Goal: Check status: Check status

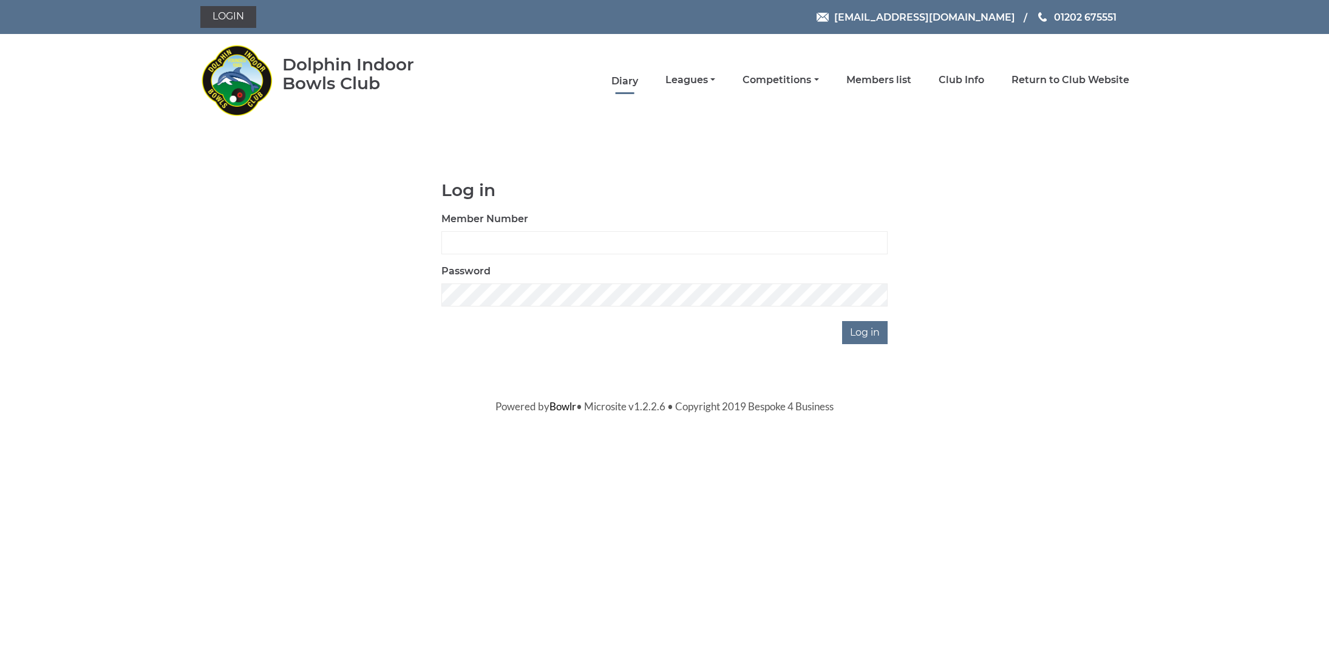
click at [638, 78] on link "Diary" at bounding box center [624, 81] width 27 height 13
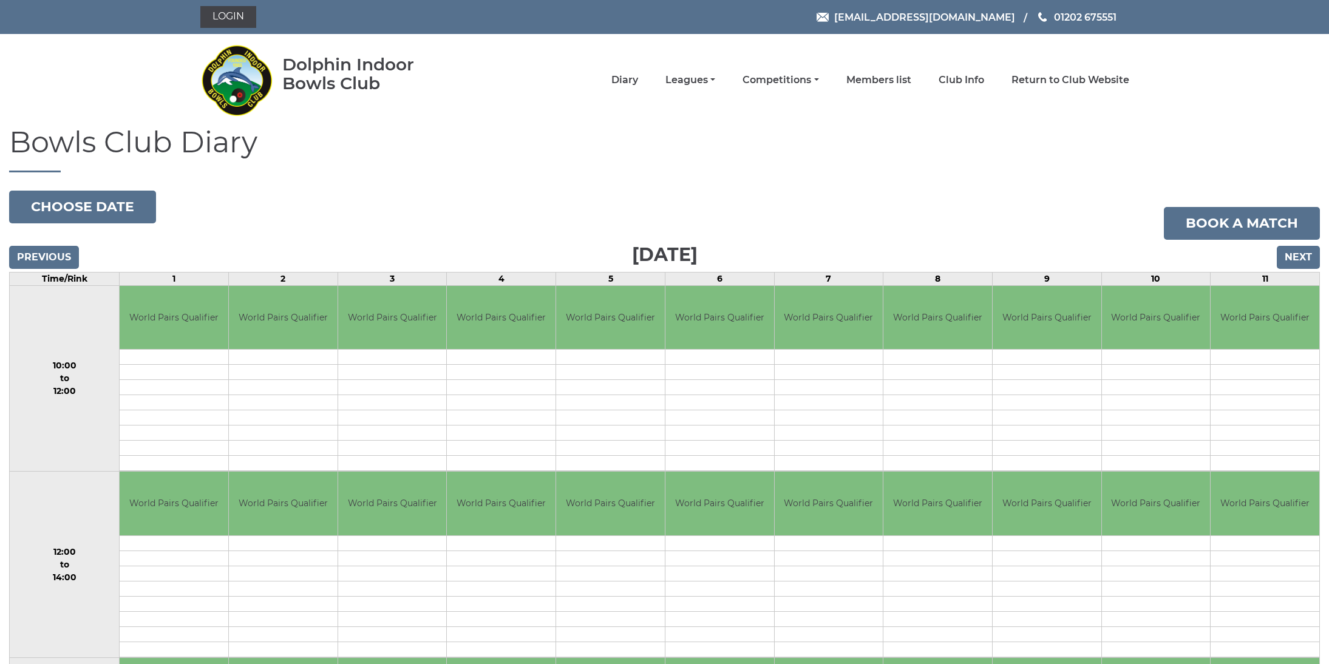
click at [1294, 257] on input "Next" at bounding box center [1298, 257] width 43 height 23
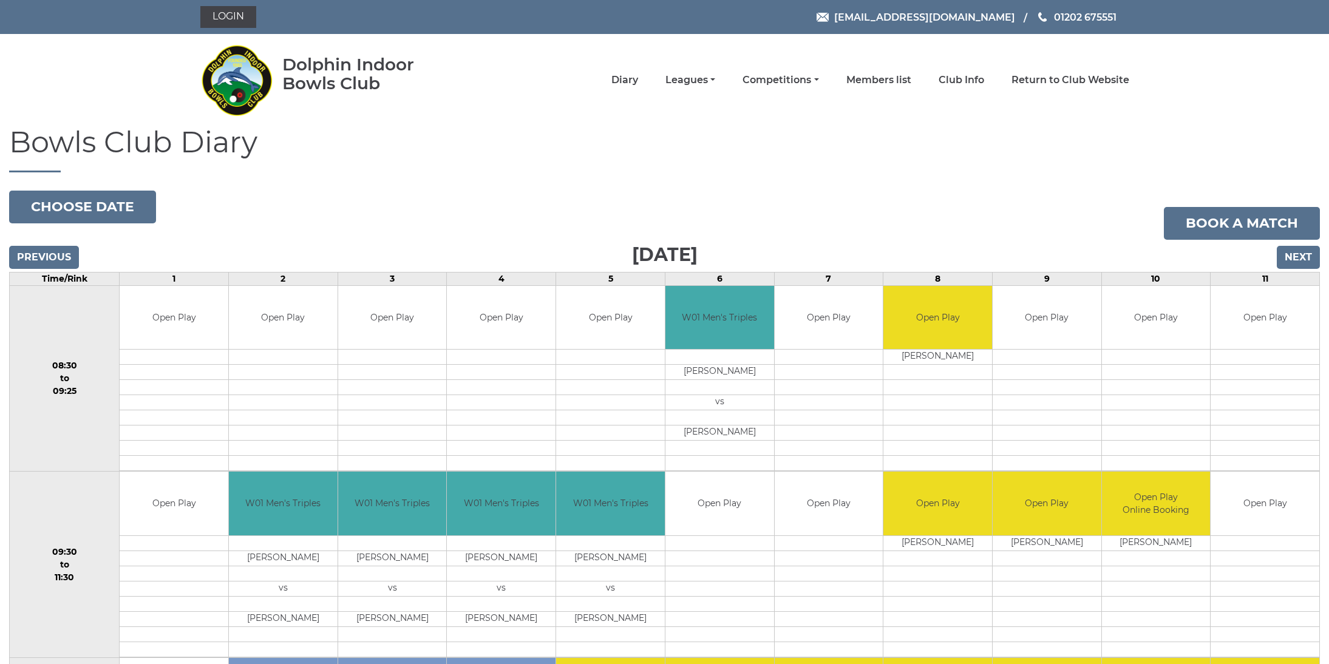
click at [1294, 257] on input "Next" at bounding box center [1298, 257] width 43 height 23
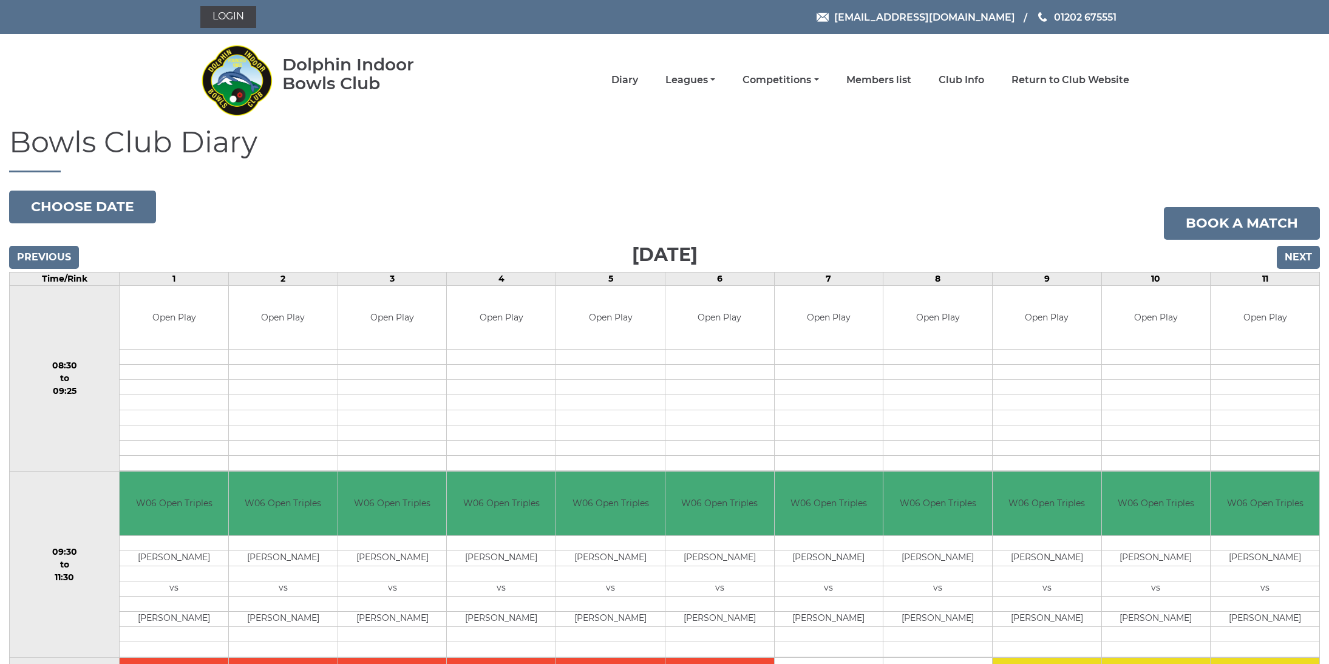
click at [1294, 257] on input "Next" at bounding box center [1298, 257] width 43 height 23
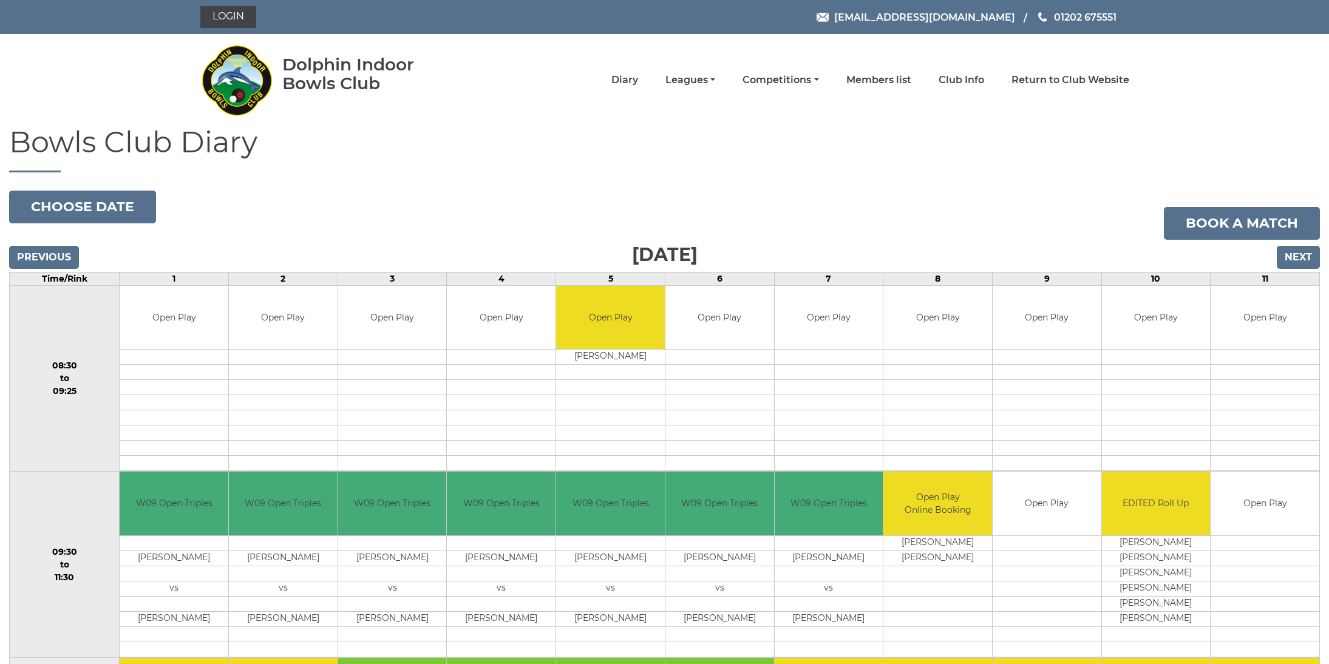
click at [1294, 257] on input "Next" at bounding box center [1298, 257] width 43 height 23
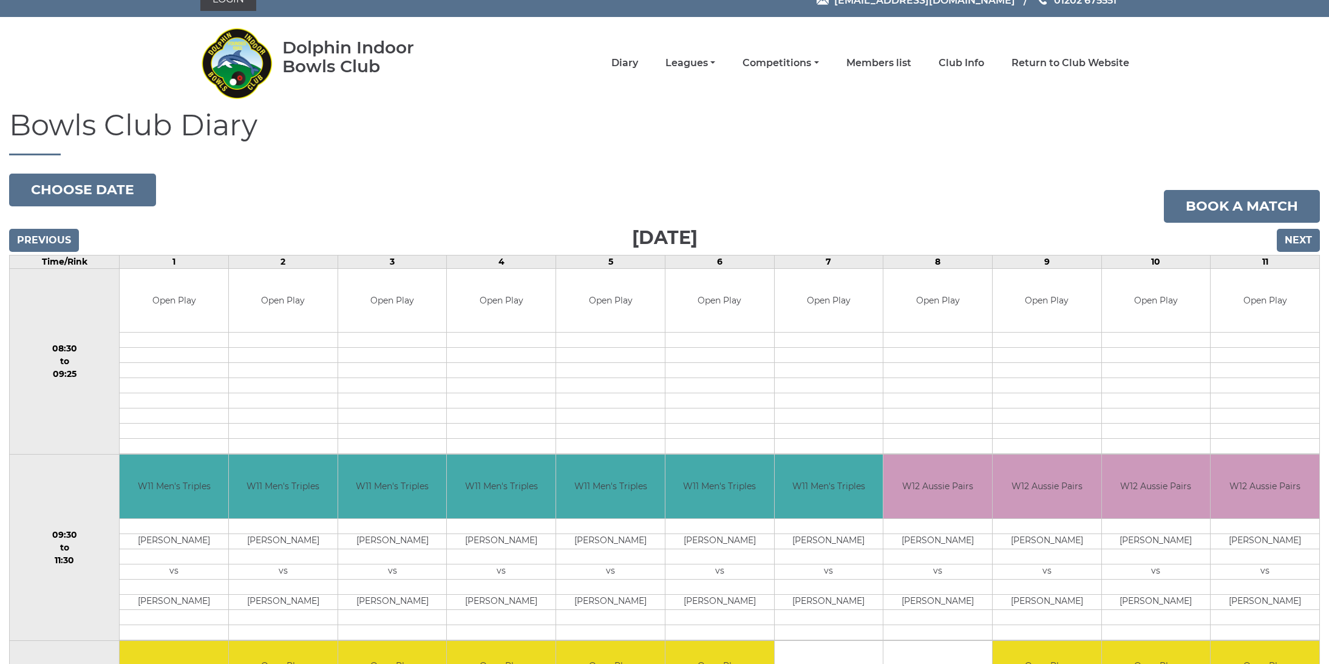
scroll to position [18, 0]
click at [1298, 240] on input "Next" at bounding box center [1298, 239] width 43 height 23
